Goal: Find specific page/section: Find specific page/section

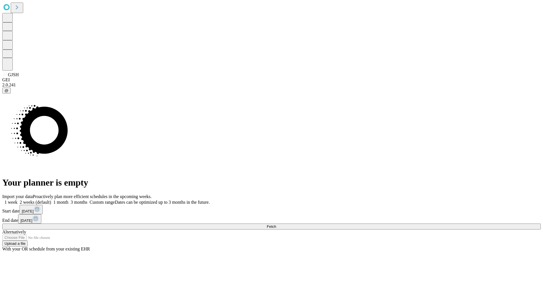
click at [276, 224] on span "Fetch" at bounding box center [271, 226] width 9 height 4
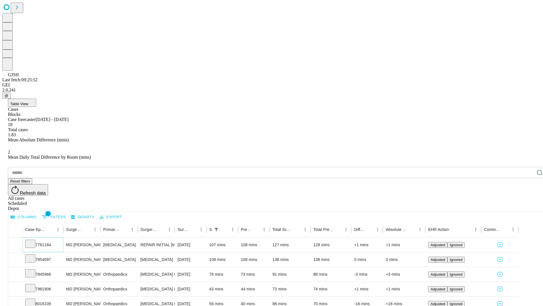
click at [33, 240] on icon at bounding box center [30, 243] width 6 height 6
